Goal: Task Accomplishment & Management: Use online tool/utility

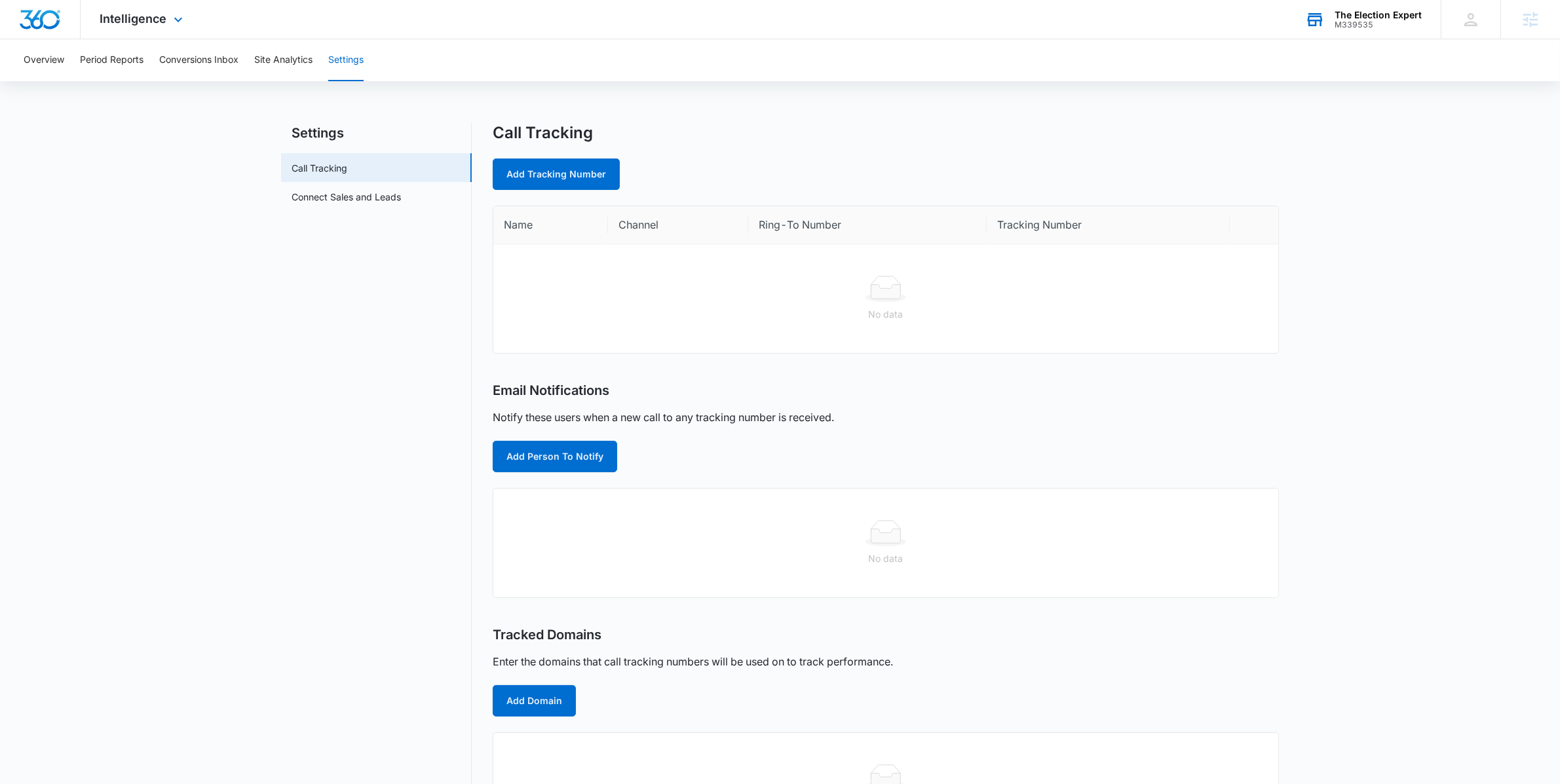
click at [1366, 27] on div "M339535" at bounding box center [1378, 24] width 87 height 9
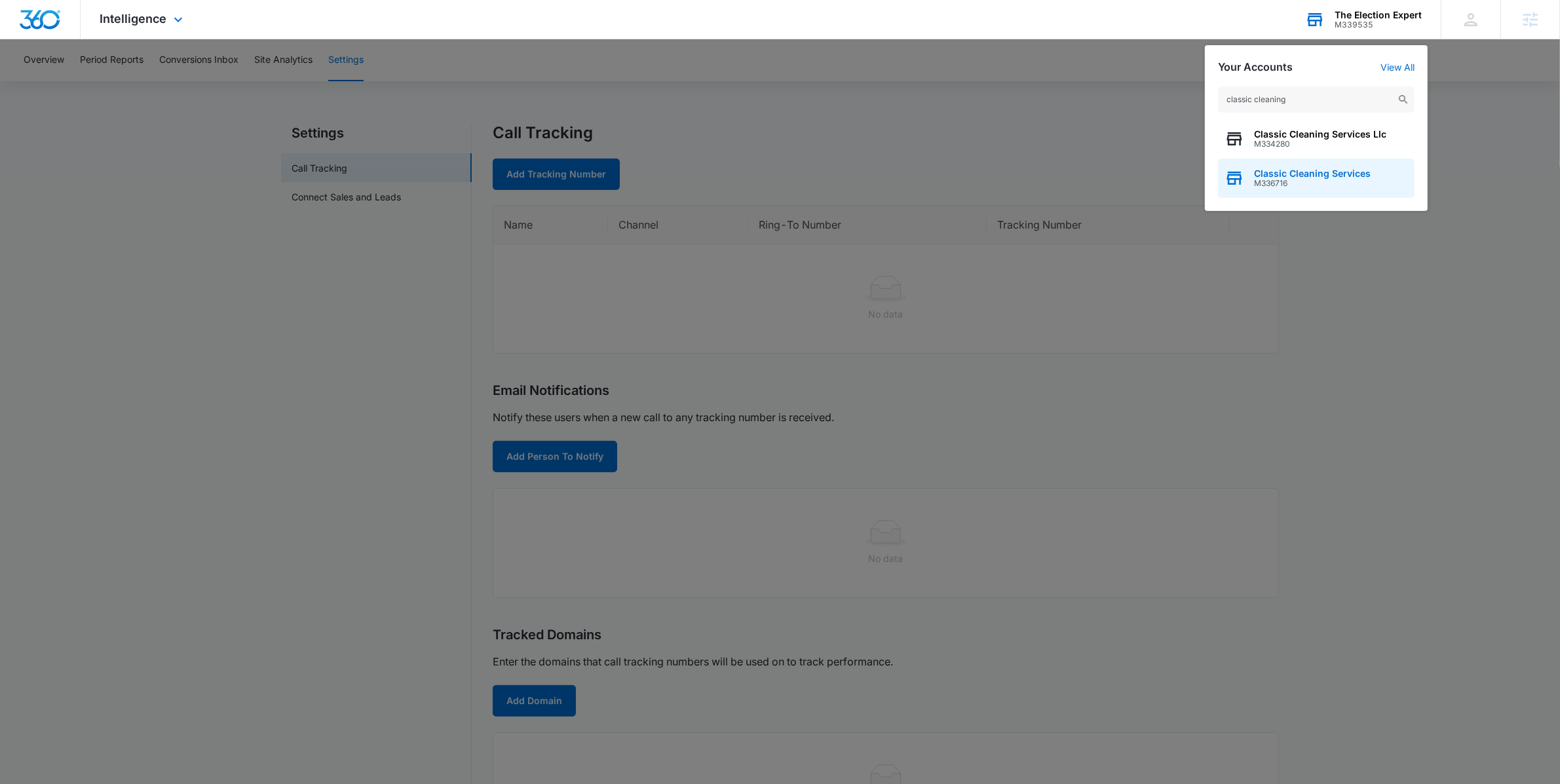
type input "classic cleaning"
click at [1314, 177] on span "Classic Cleaning Services" at bounding box center [1312, 173] width 117 height 11
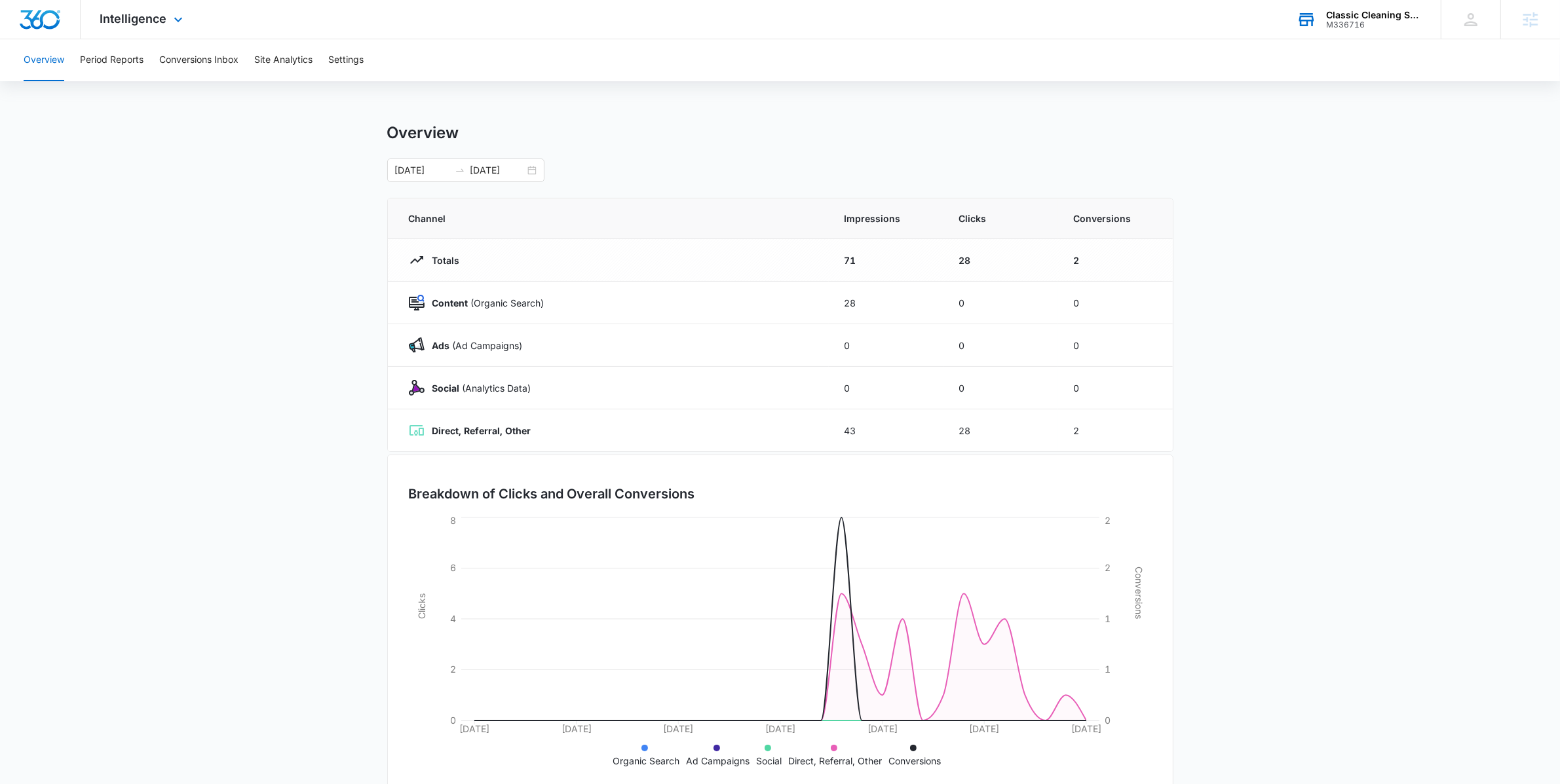
click at [157, 27] on div "Intelligence Apps Reputation Websites Forms CRM Email Social POS Content Ads In…" at bounding box center [143, 19] width 125 height 38
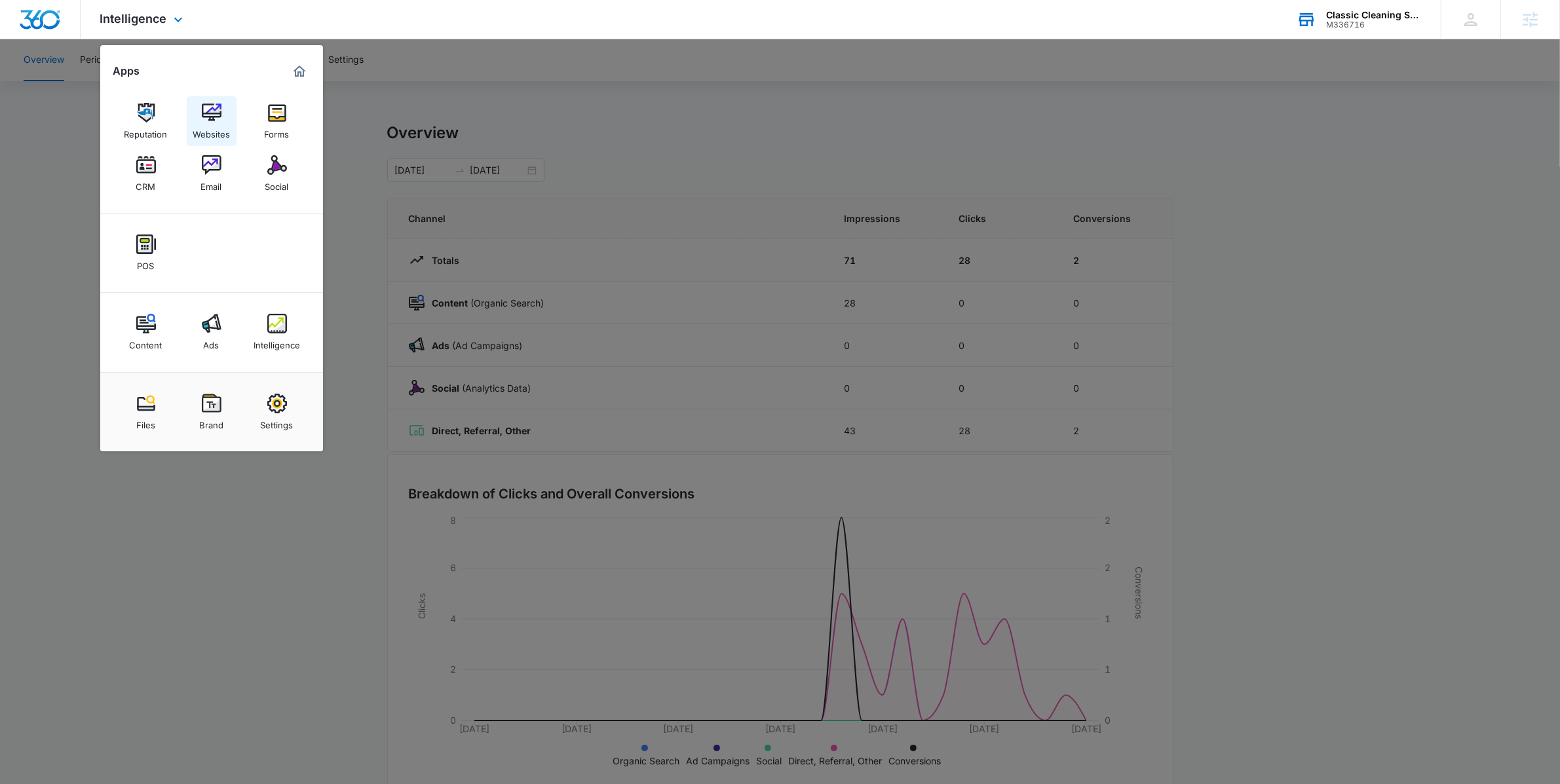
click at [203, 120] on img at bounding box center [212, 113] width 20 height 20
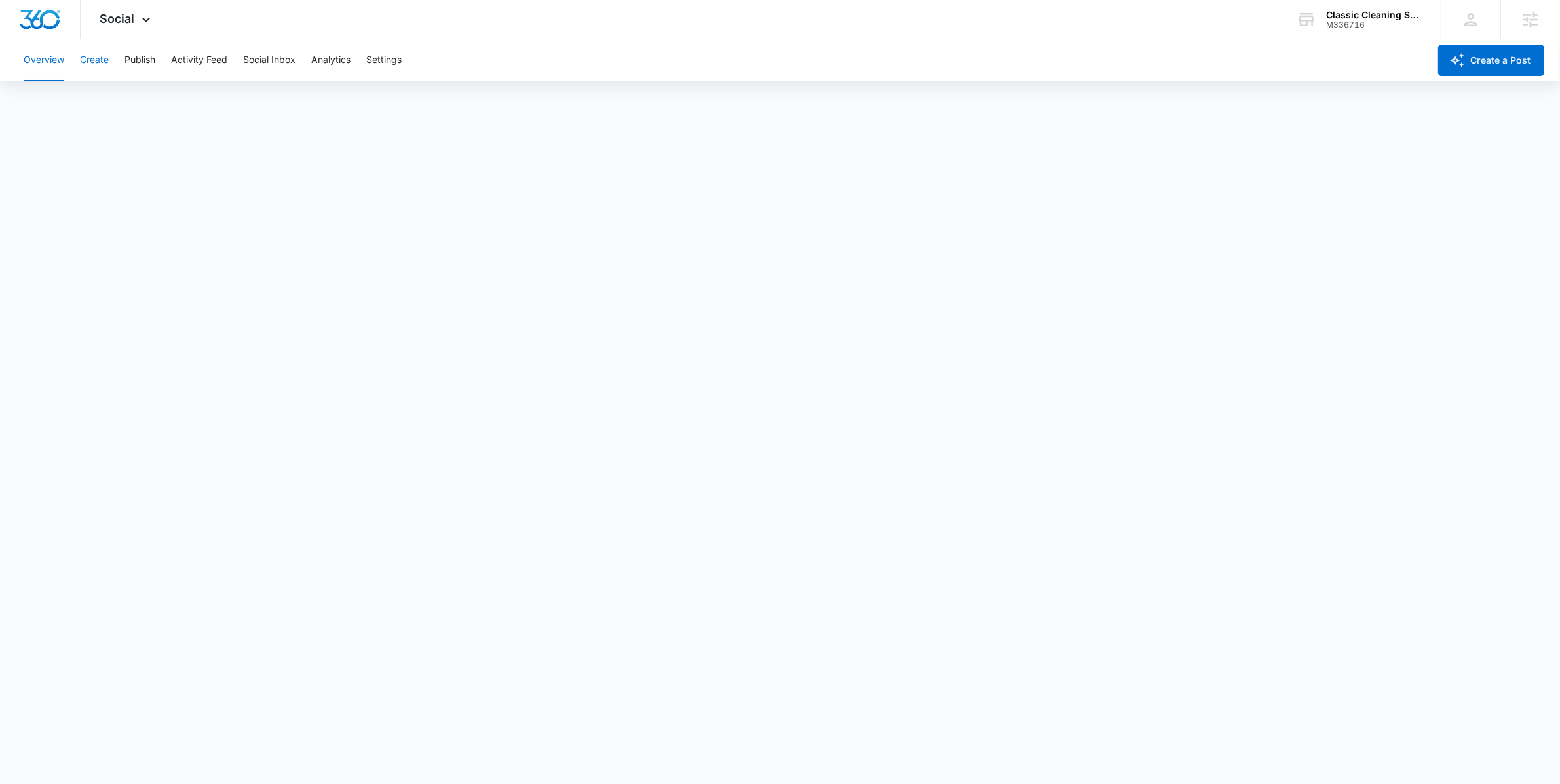
click at [96, 62] on button "Create" at bounding box center [94, 60] width 29 height 42
